Goal: Information Seeking & Learning: Learn about a topic

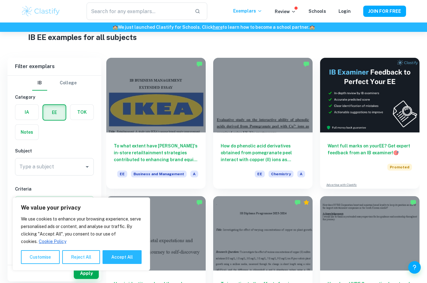
scroll to position [23, 0]
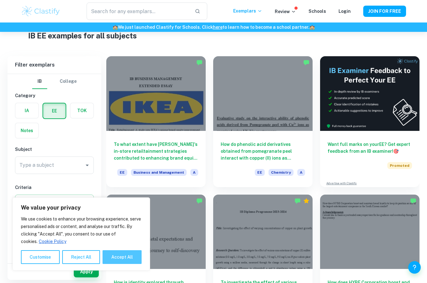
click at [130, 264] on button "Accept All" at bounding box center [121, 257] width 39 height 14
checkbox input "true"
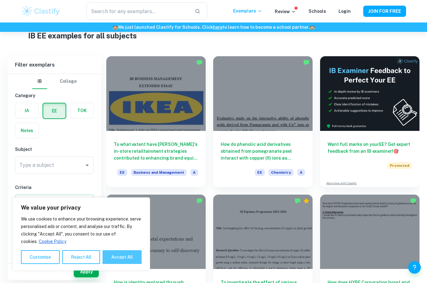
checkbox input "true"
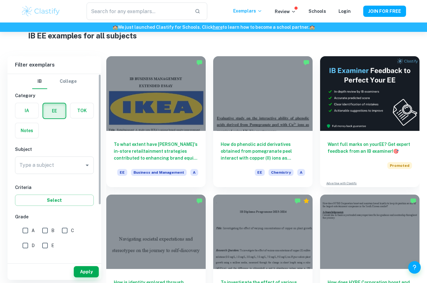
click at [74, 185] on h6 "Criteria" at bounding box center [54, 187] width 79 height 7
click at [81, 167] on input "Type a subject" at bounding box center [50, 165] width 64 height 12
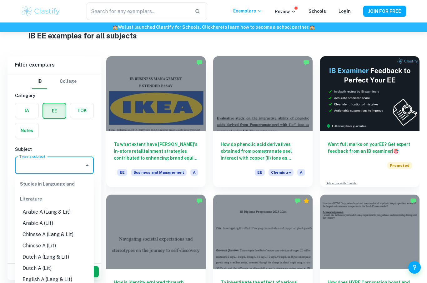
scroll to position [23, 0]
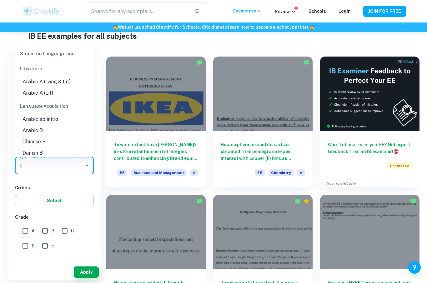
type input "bu"
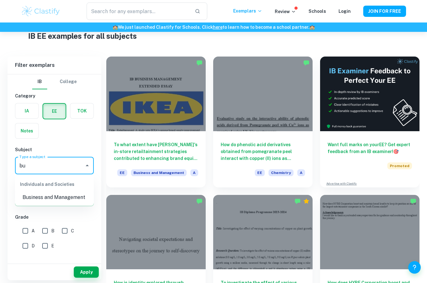
click at [76, 202] on li "Business and Management" at bounding box center [54, 197] width 79 height 11
click at [68, 199] on button "Select" at bounding box center [54, 200] width 79 height 11
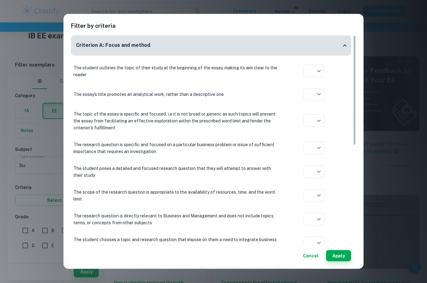
click at [46, 241] on div "Filter by criteria Criterion A: Focus and method The student outlines the topic…" at bounding box center [213, 141] width 427 height 283
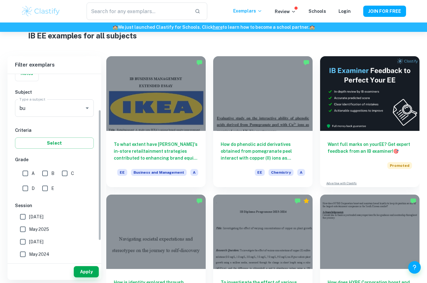
scroll to position [57, 0]
click at [27, 174] on input "A" at bounding box center [25, 173] width 12 height 12
checkbox input "true"
click at [82, 277] on button "Apply" at bounding box center [86, 271] width 25 height 11
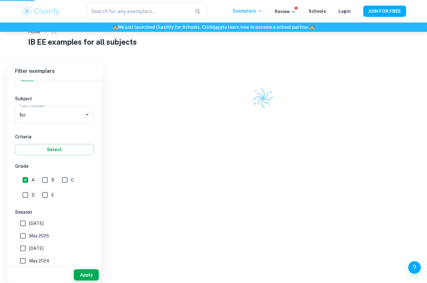
scroll to position [10, 0]
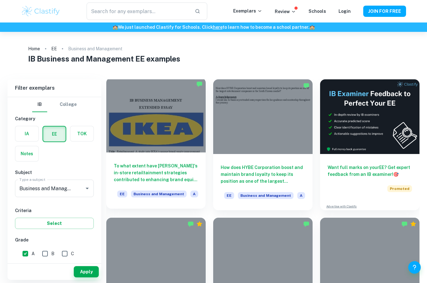
click at [172, 171] on h6 "To what extent have [PERSON_NAME]'s in-store retailtainment strategies contribu…" at bounding box center [156, 172] width 84 height 21
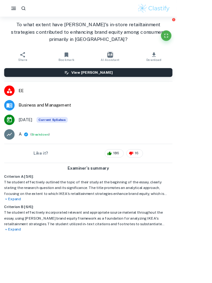
scroll to position [1153, 0]
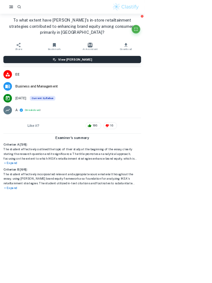
type input "5"
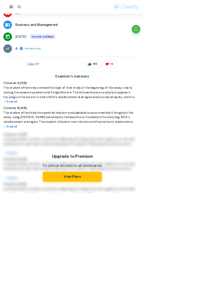
scroll to position [89, 0]
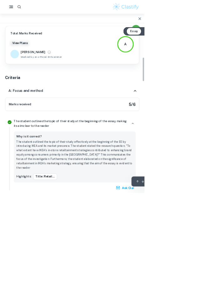
type input "5"
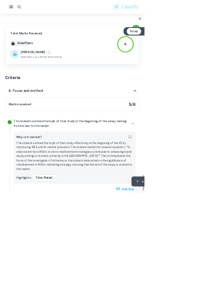
scroll to position [1635, 0]
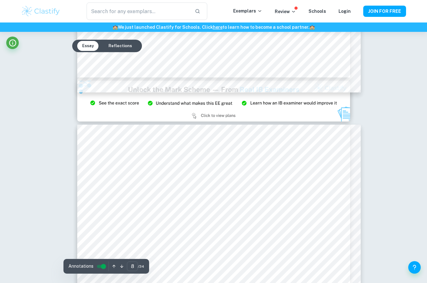
scroll to position [3087, 0]
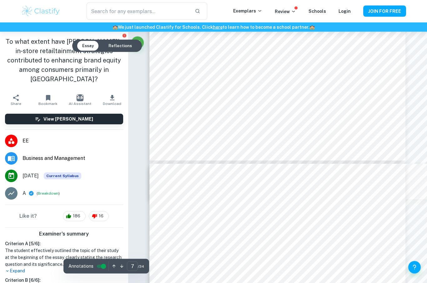
type input "8"
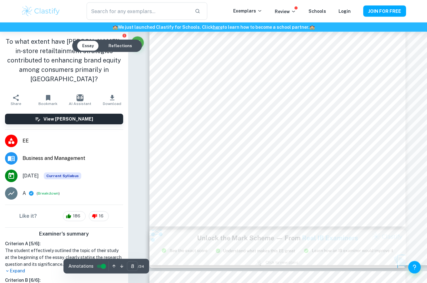
scroll to position [2783, 0]
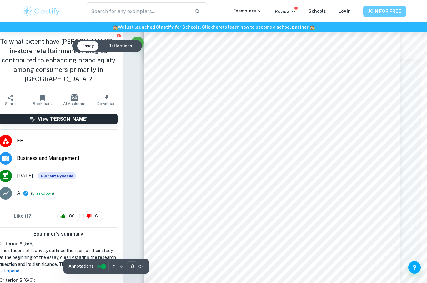
click at [211, 13] on button "JOIN FOR FREE" at bounding box center [384, 11] width 43 height 11
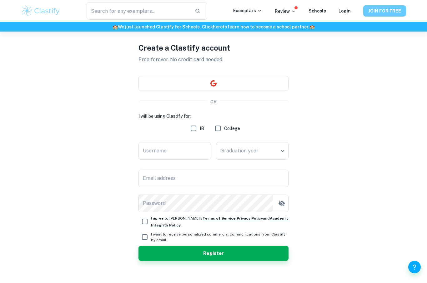
scroll to position [22, 0]
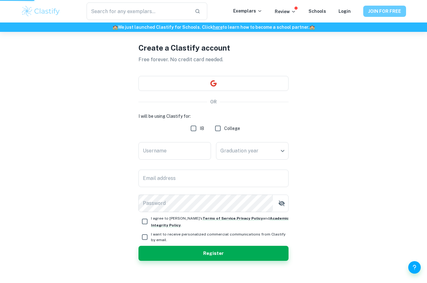
scroll to position [53, 0]
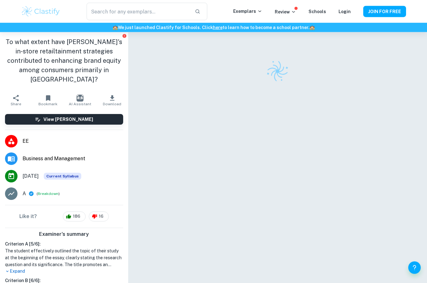
checkbox input "true"
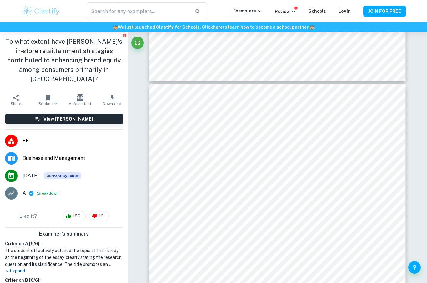
scroll to position [1827, 0]
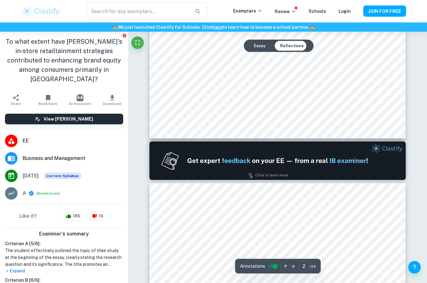
type input "1"
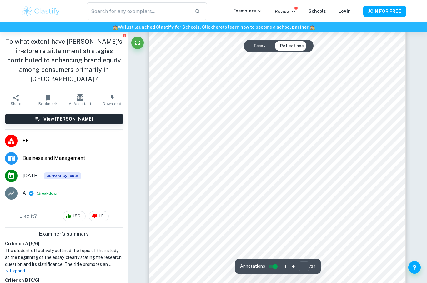
scroll to position [48, 0]
